Goal: Task Accomplishment & Management: Manage account settings

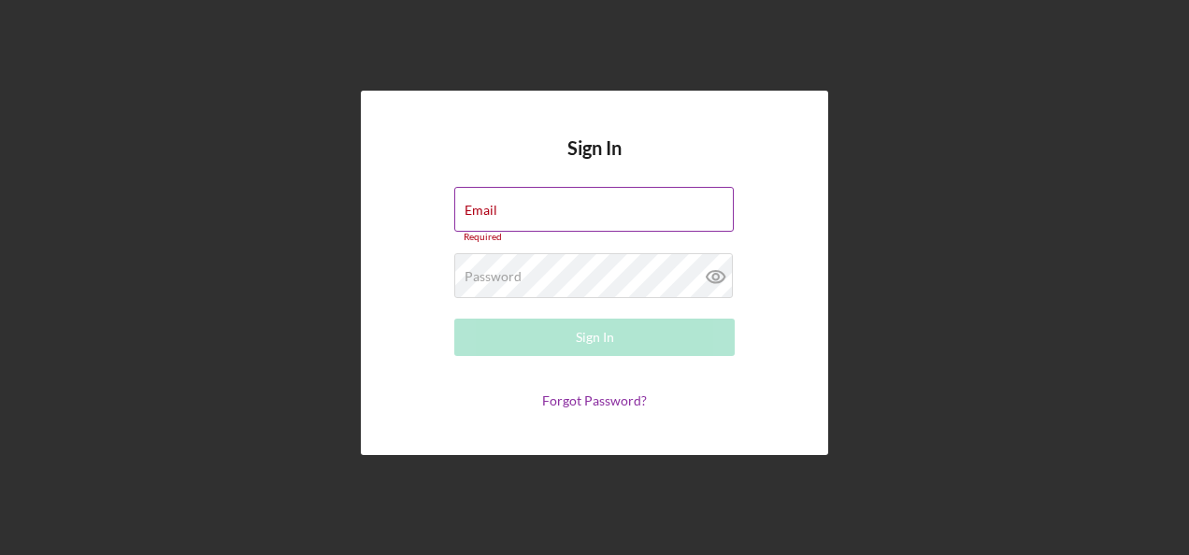
click at [501, 206] on div "Email Required" at bounding box center [594, 215] width 281 height 56
type input "[PERSON_NAME][EMAIL_ADDRESS][PERSON_NAME][DOMAIN_NAME]"
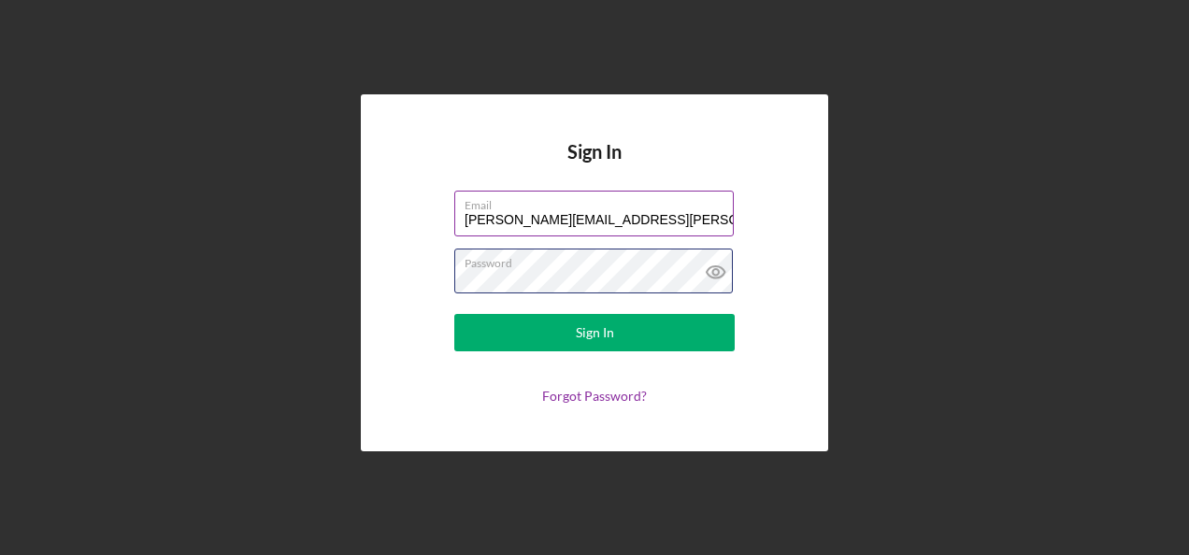
click at [454, 314] on button "Sign In" at bounding box center [594, 332] width 281 height 37
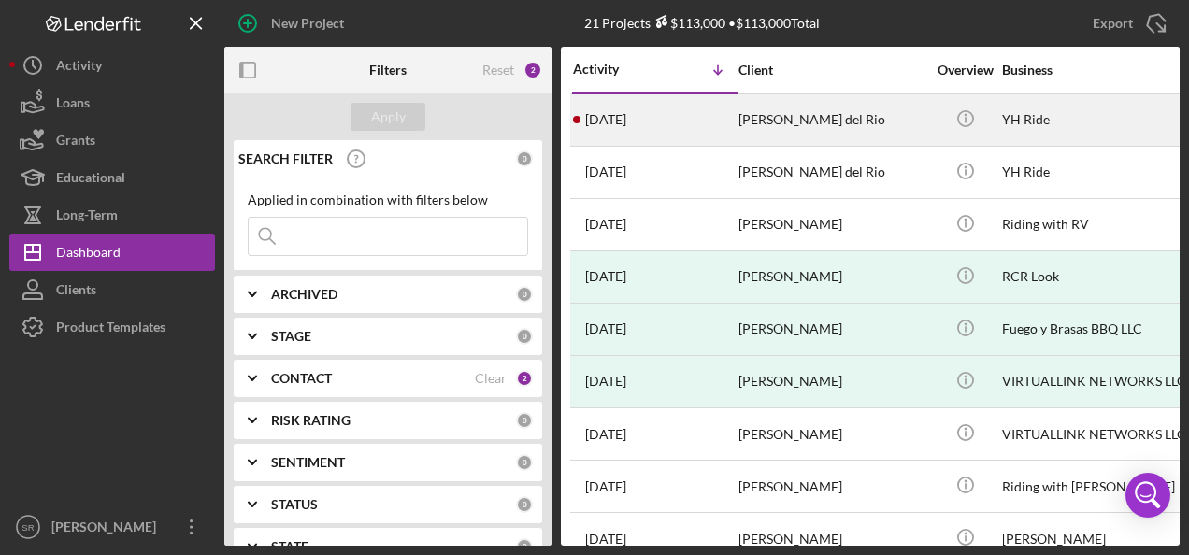
click at [653, 128] on div "[DATE] [PERSON_NAME] del Rio" at bounding box center [655, 120] width 164 height 50
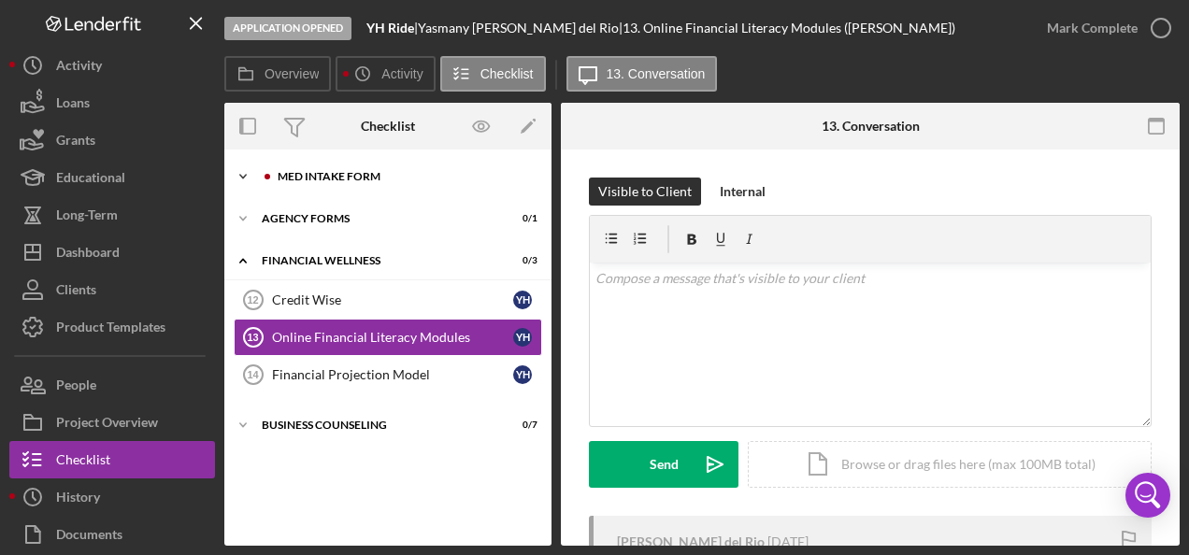
click at [370, 181] on div "MED Intake Form" at bounding box center [403, 176] width 251 height 11
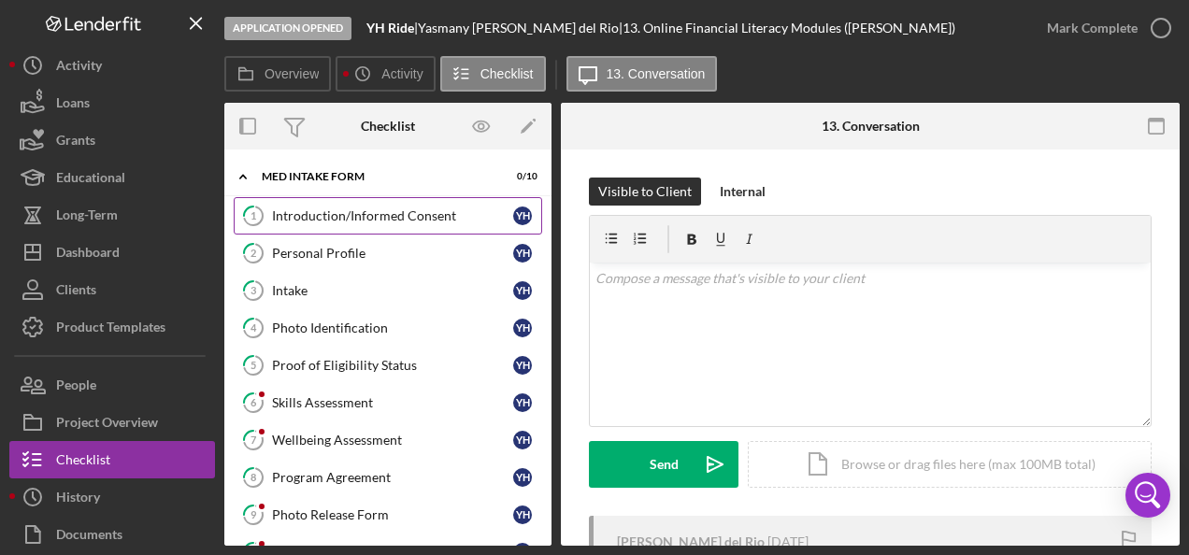
click at [299, 210] on div "Introduction/Informed Consent" at bounding box center [392, 216] width 241 height 15
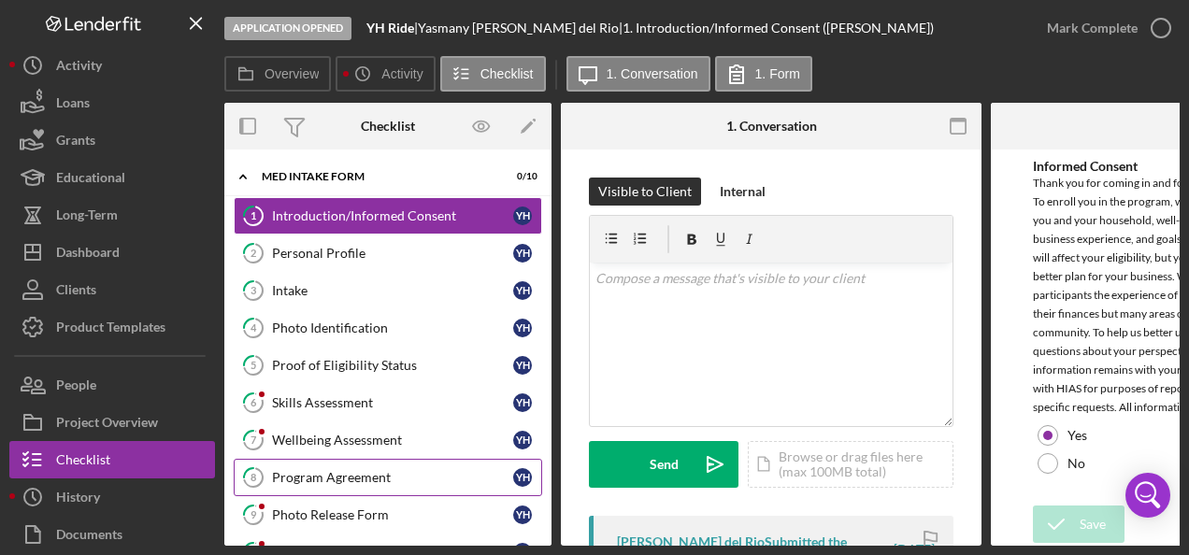
click at [305, 474] on div "Program Agreement" at bounding box center [392, 477] width 241 height 15
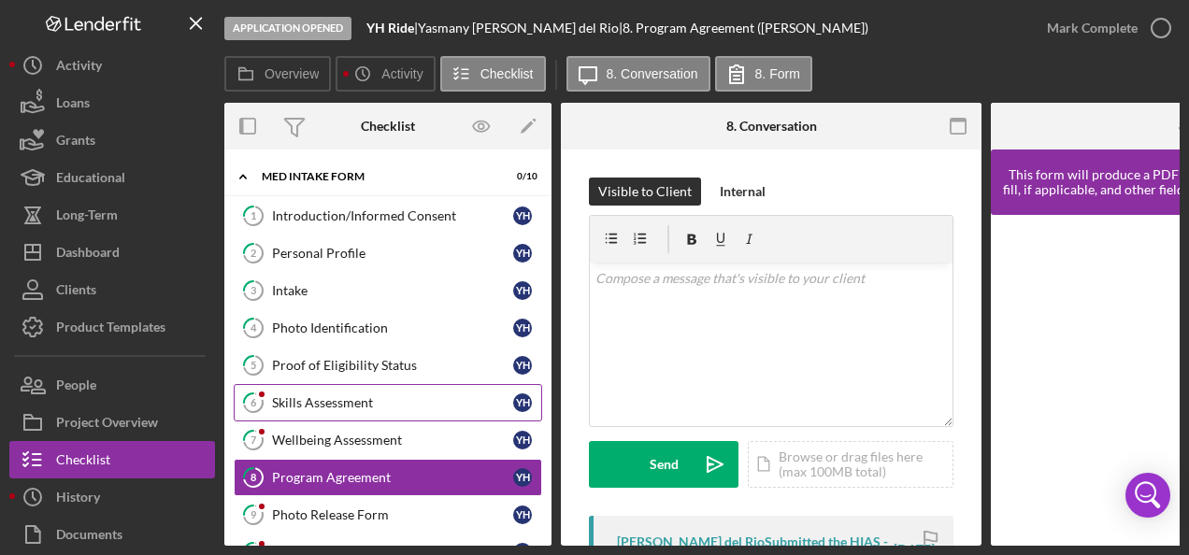
click at [290, 384] on link "6 Skills Assessment Y H" at bounding box center [388, 402] width 309 height 37
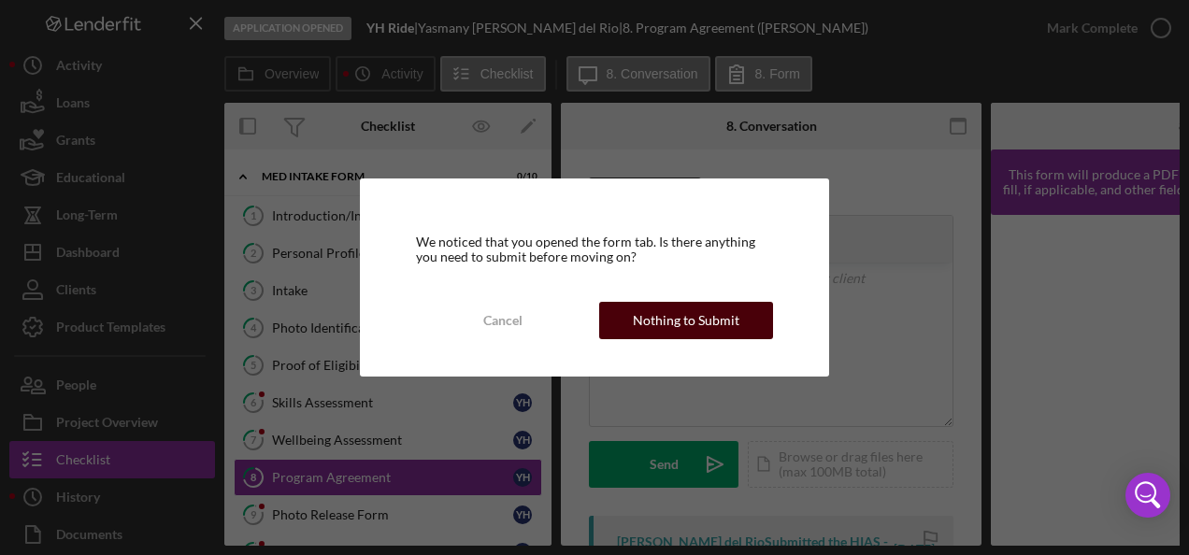
click at [658, 326] on div "Nothing to Submit" at bounding box center [686, 320] width 107 height 37
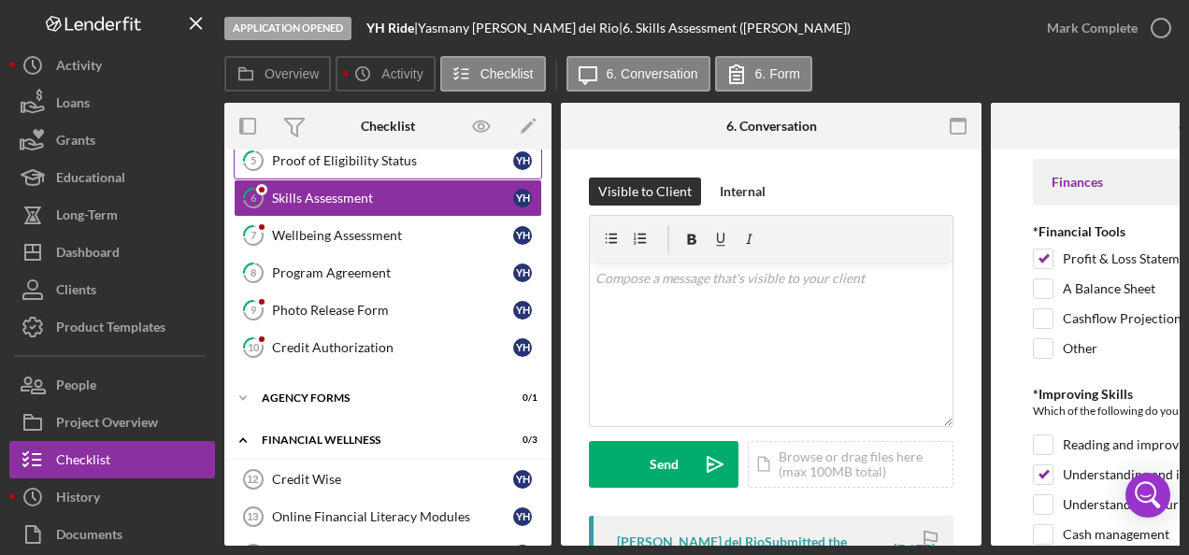
scroll to position [281, 0]
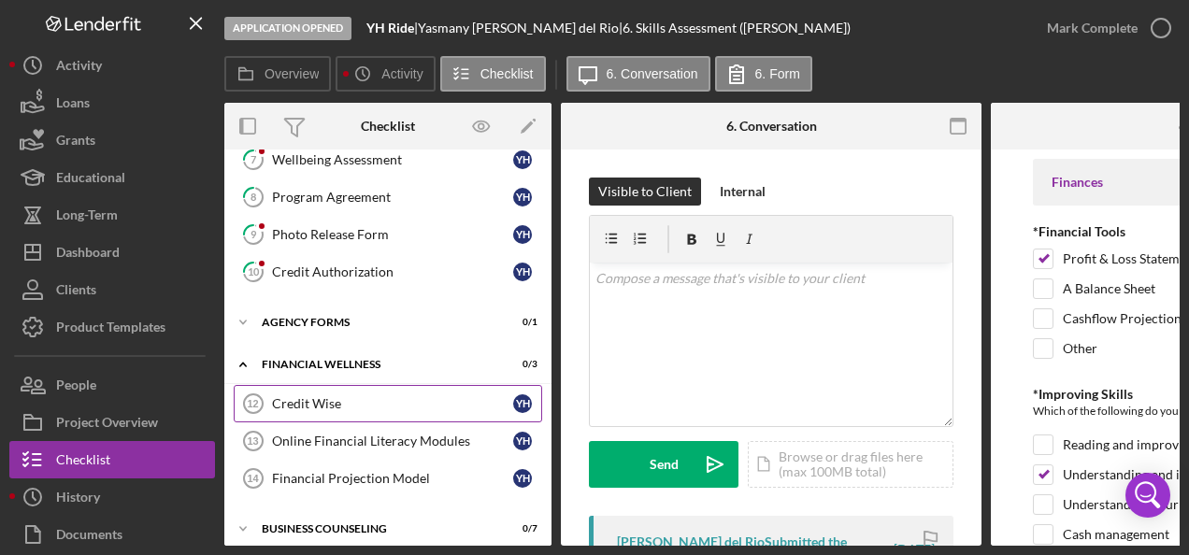
click at [323, 396] on div "Credit Wise" at bounding box center [392, 403] width 241 height 15
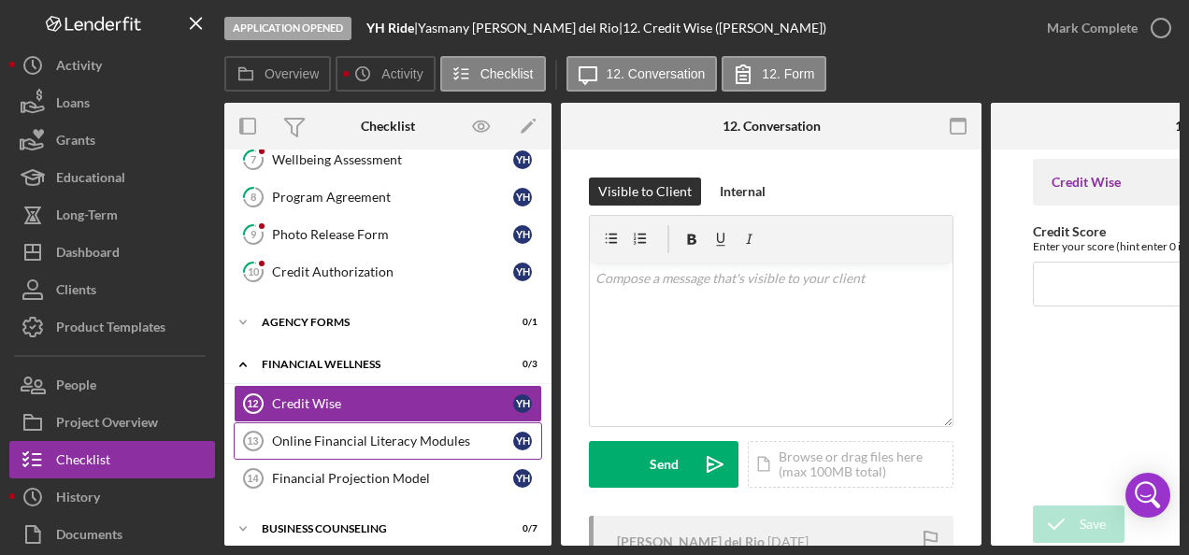
click at [325, 434] on div "Online Financial Literacy Modules" at bounding box center [392, 441] width 241 height 15
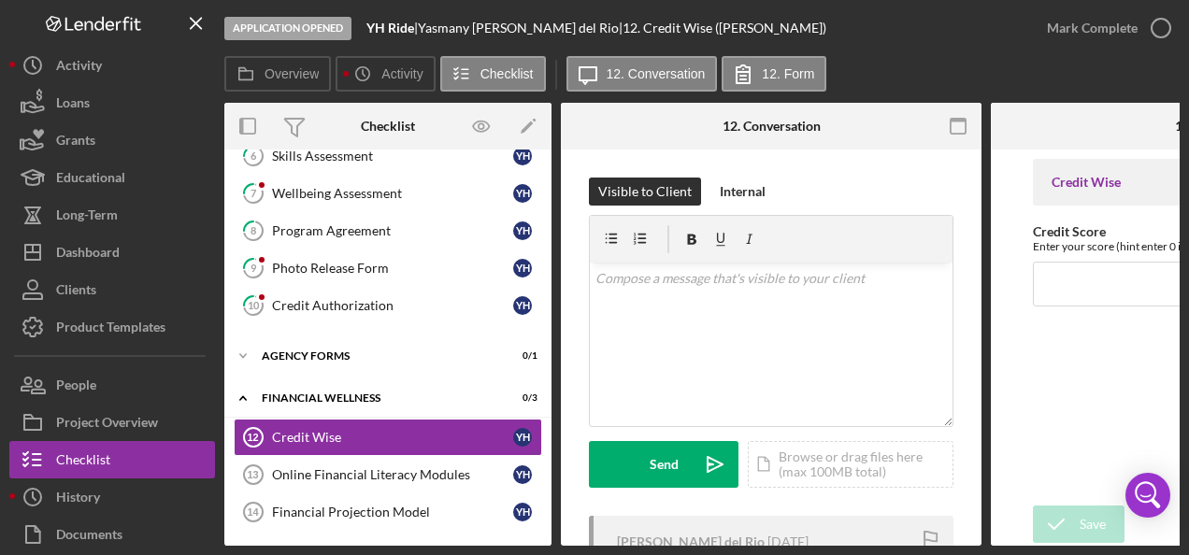
scroll to position [284, 0]
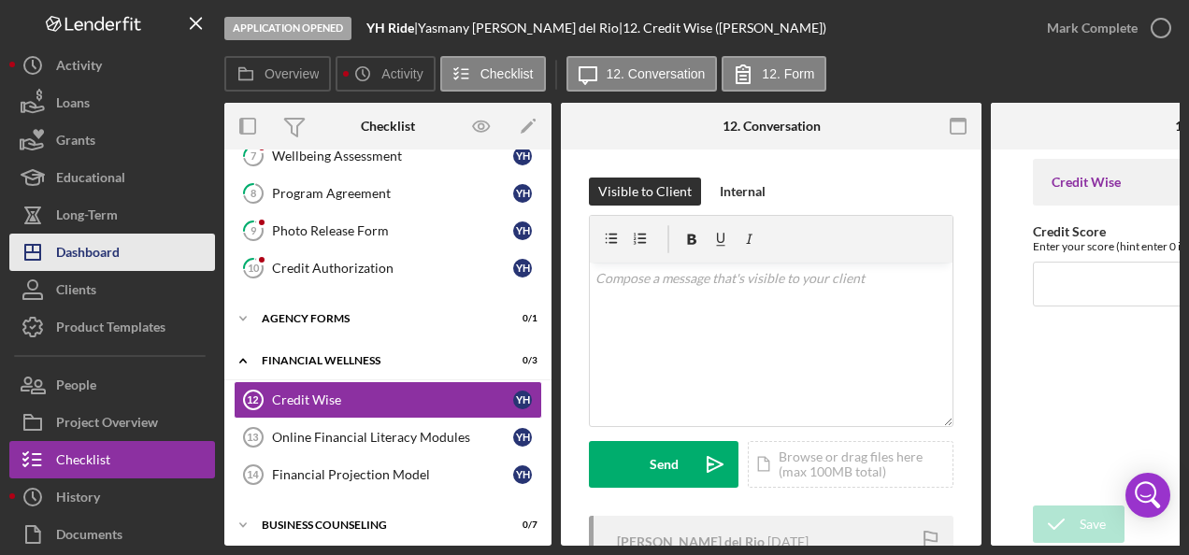
click at [86, 254] on div "Dashboard" at bounding box center [88, 255] width 64 height 42
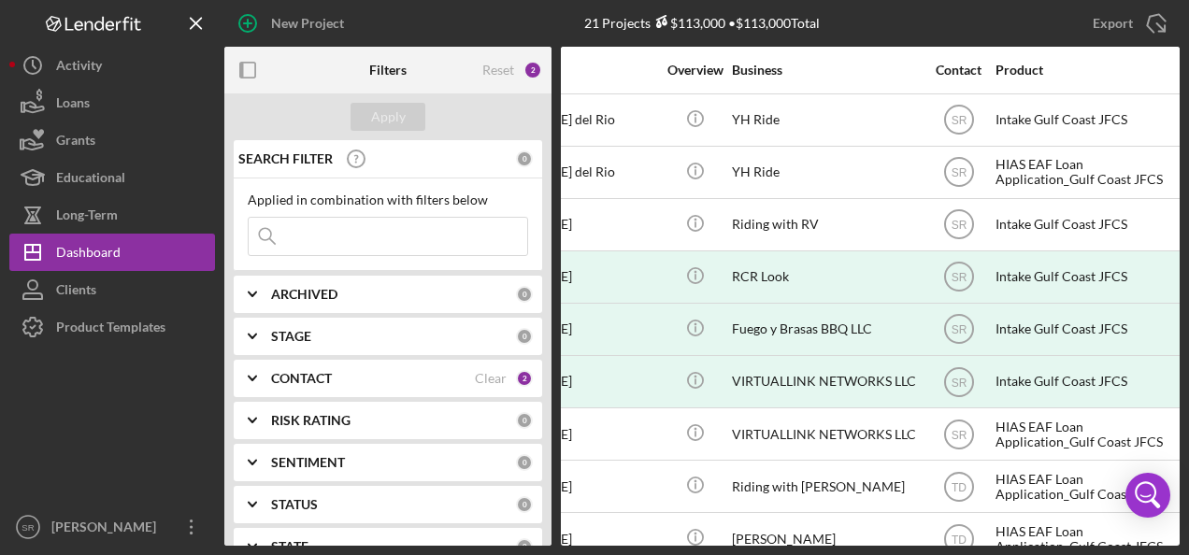
scroll to position [0, 266]
